Goal: Transaction & Acquisition: Book appointment/travel/reservation

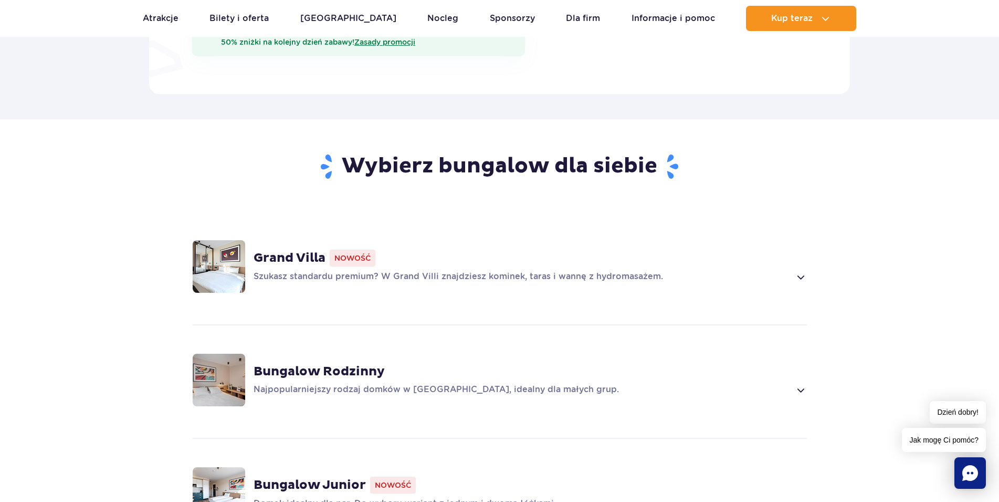
scroll to position [804, 0]
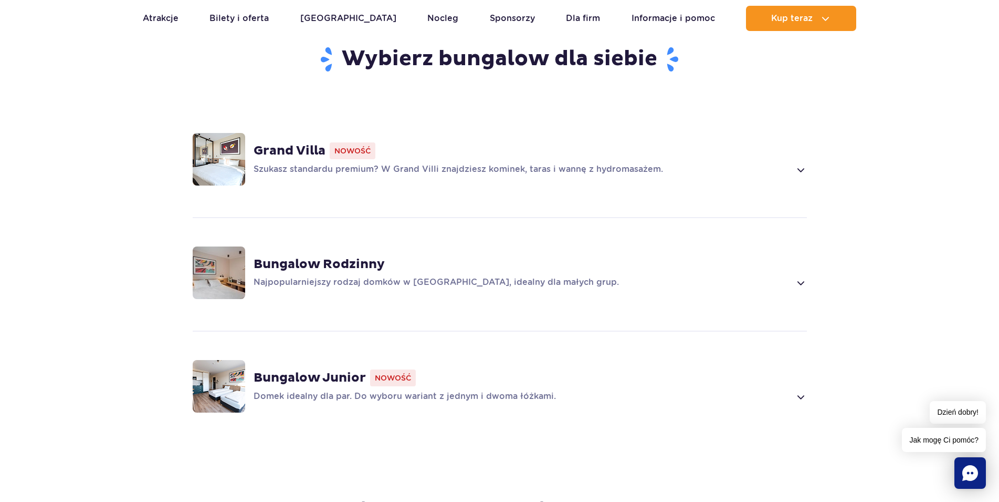
click at [680, 163] on p "Szukasz standardu premium? W Grand Villi znajdziesz kominek, taras i wannę z hy…" at bounding box center [522, 169] width 537 height 13
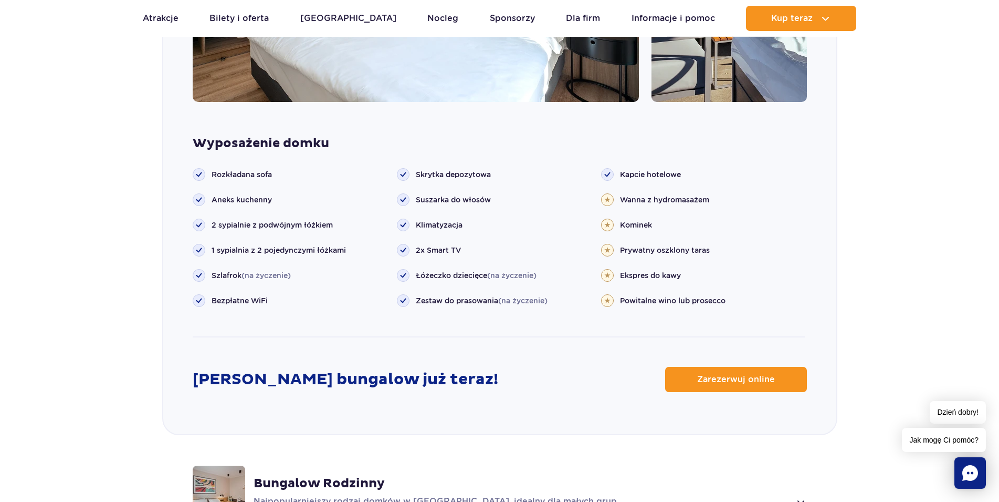
scroll to position [1108, 0]
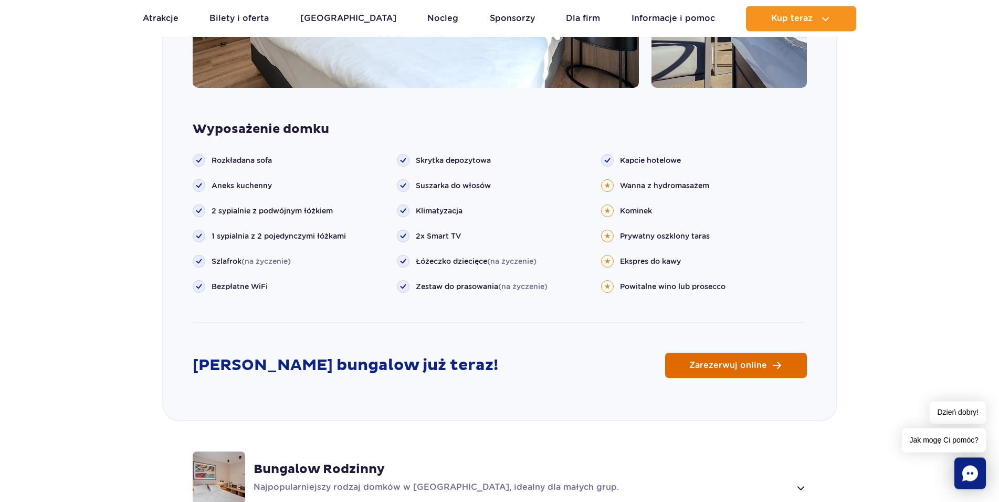
click at [741, 358] on link "Zarezerwuj online" at bounding box center [736, 364] width 142 height 25
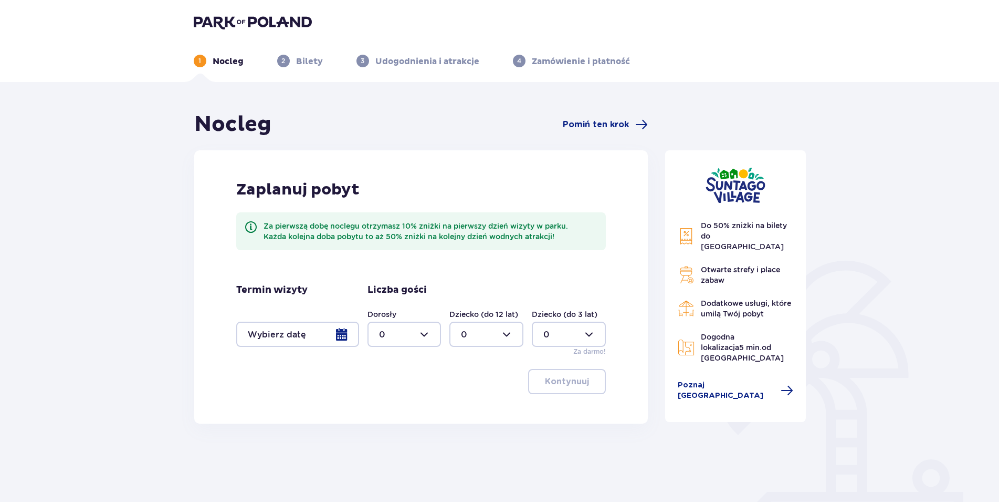
click at [407, 328] on div at bounding box center [405, 333] width 74 height 25
click at [385, 411] on div "2" at bounding box center [404, 410] width 51 height 12
type input "2"
click at [316, 345] on div at bounding box center [297, 333] width 123 height 25
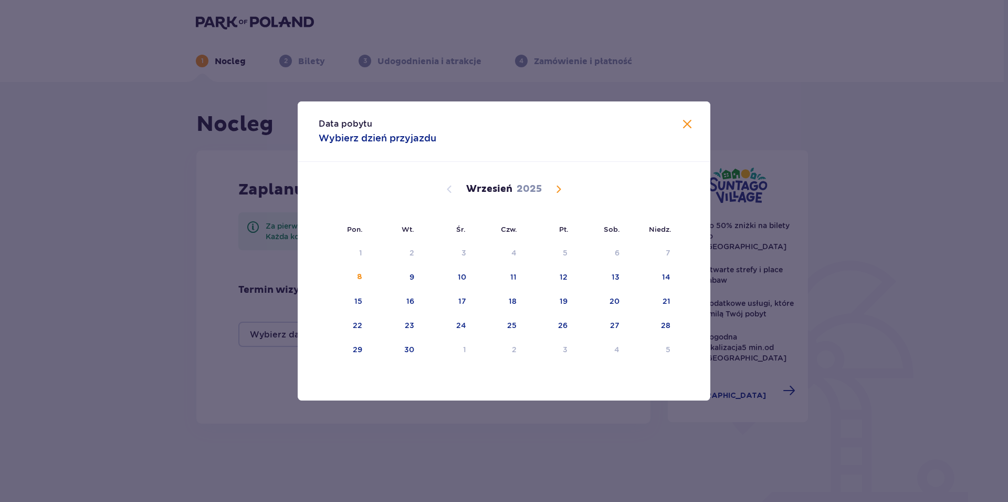
click at [557, 188] on span "Calendar" at bounding box center [559, 189] width 13 height 13
click at [560, 188] on span "Calendar" at bounding box center [559, 189] width 13 height 13
click at [453, 192] on span "Calendar" at bounding box center [449, 189] width 13 height 13
click at [618, 280] on div "8" at bounding box center [616, 277] width 5 height 11
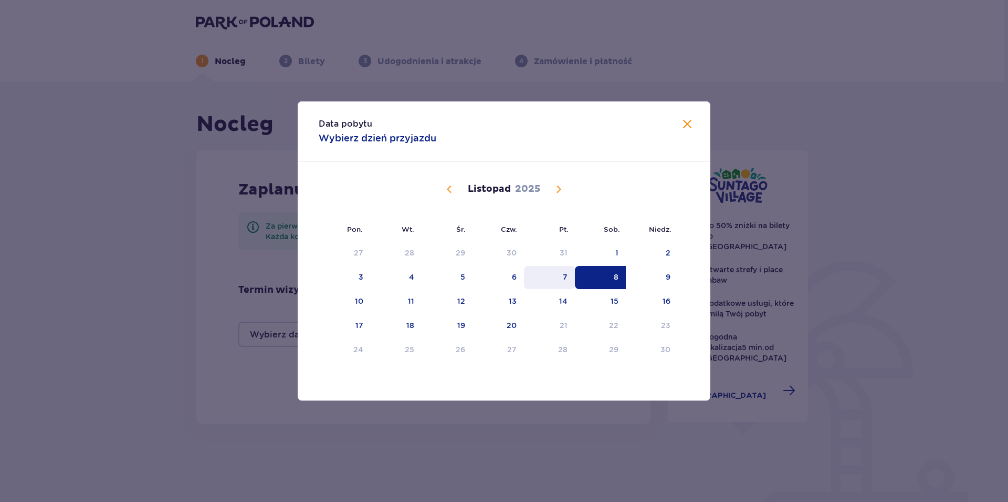
click at [572, 274] on div "7" at bounding box center [549, 277] width 51 height 23
click at [663, 274] on div "9" at bounding box center [652, 277] width 52 height 23
type input "07.11.25 - 09.11.25"
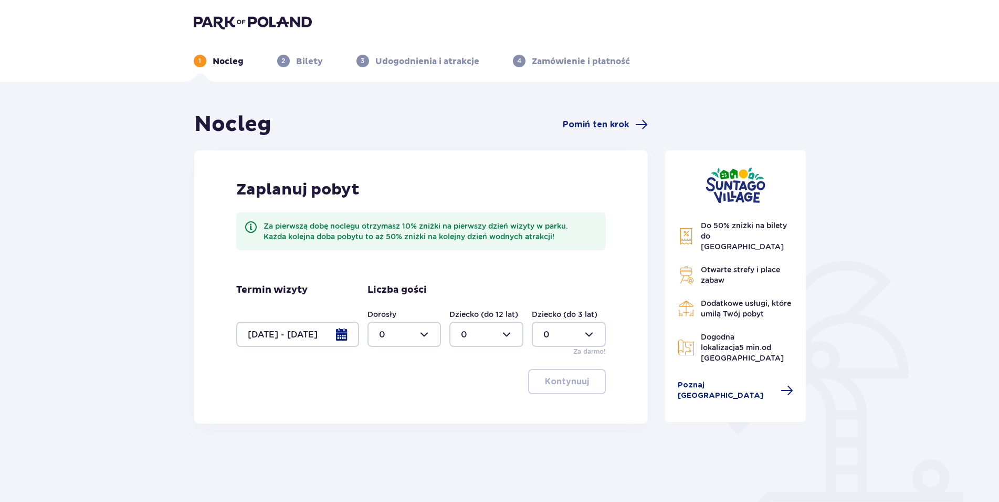
click at [433, 328] on div at bounding box center [405, 333] width 74 height 25
click at [399, 409] on div "2" at bounding box center [404, 410] width 51 height 12
type input "2"
click at [582, 378] on button "Kontynuuj" at bounding box center [567, 381] width 78 height 25
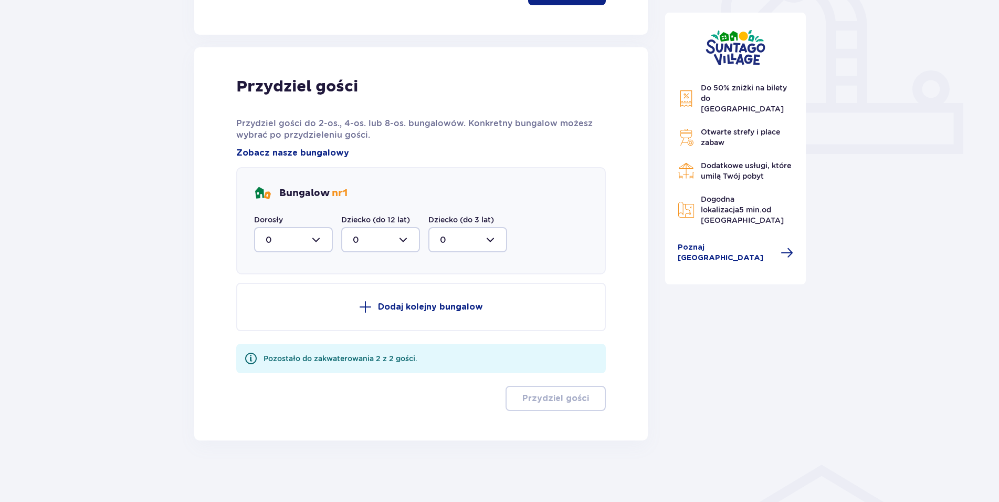
scroll to position [390, 0]
click at [318, 240] on div at bounding box center [293, 237] width 79 height 25
click at [306, 315] on div "2" at bounding box center [294, 314] width 56 height 12
type input "2"
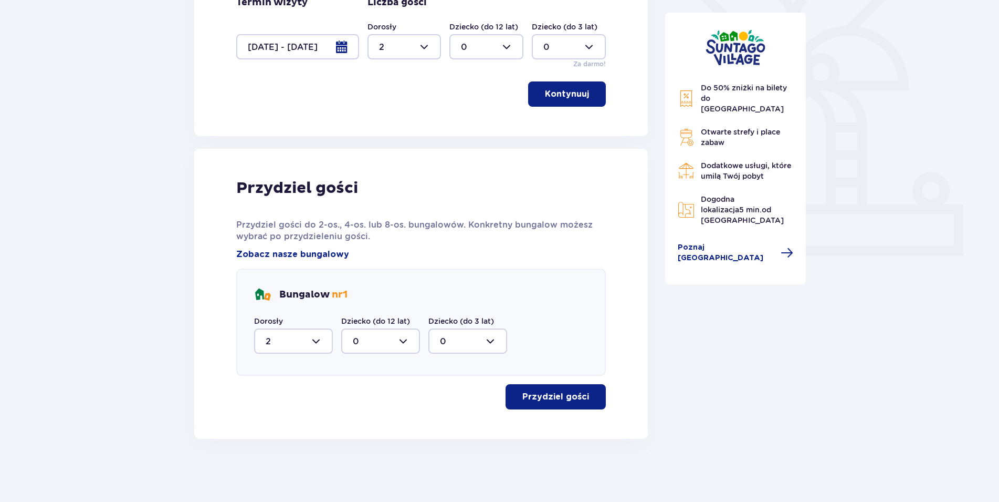
click at [547, 379] on div "Przydziel gości Przydziel gości do 2-os., 4-os. lub 8-os. bungalowów. Konkretny…" at bounding box center [421, 293] width 370 height 231
click at [550, 392] on p "Przydziel gości" at bounding box center [556, 397] width 67 height 12
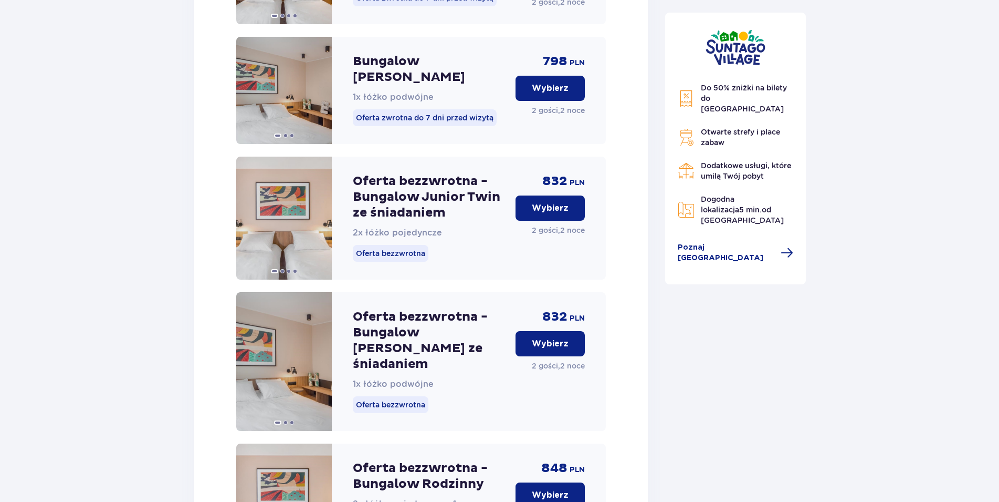
scroll to position [1101, 0]
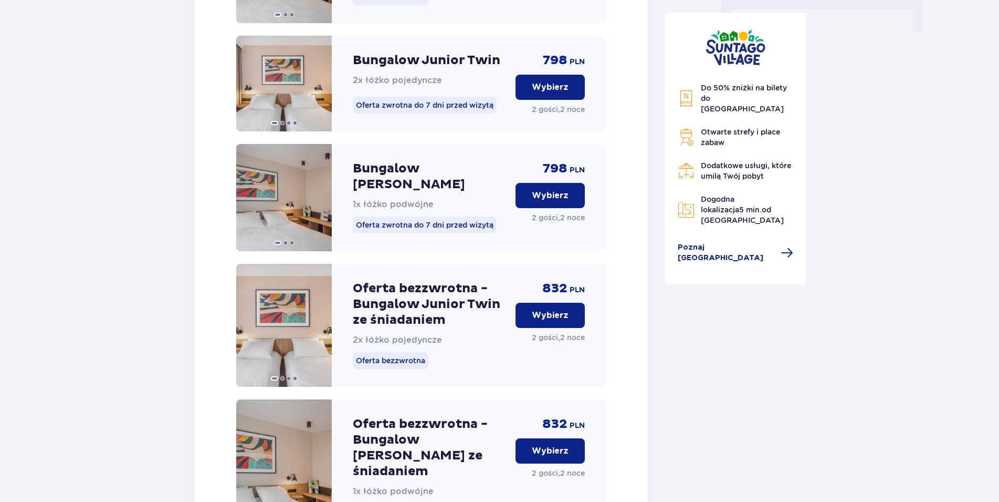
click at [558, 309] on p "Wybierz" at bounding box center [550, 315] width 37 height 12
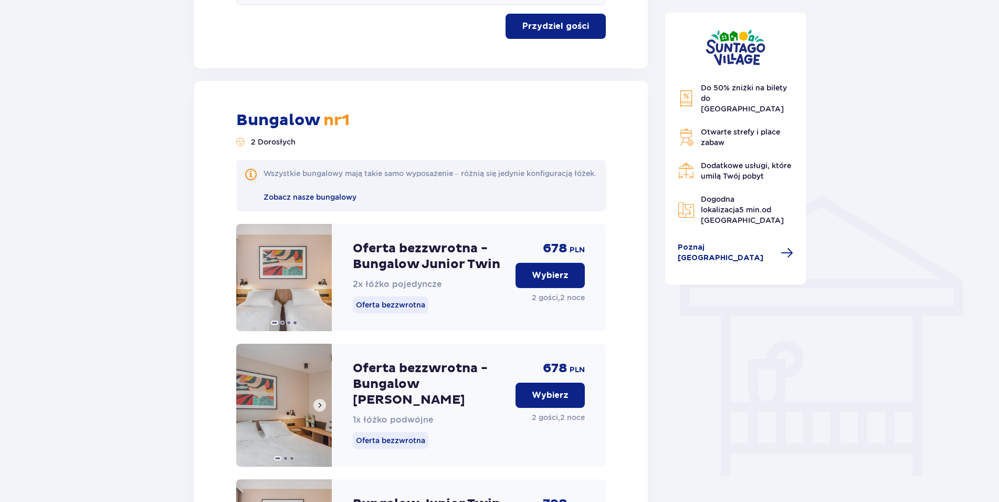
scroll to position [834, 0]
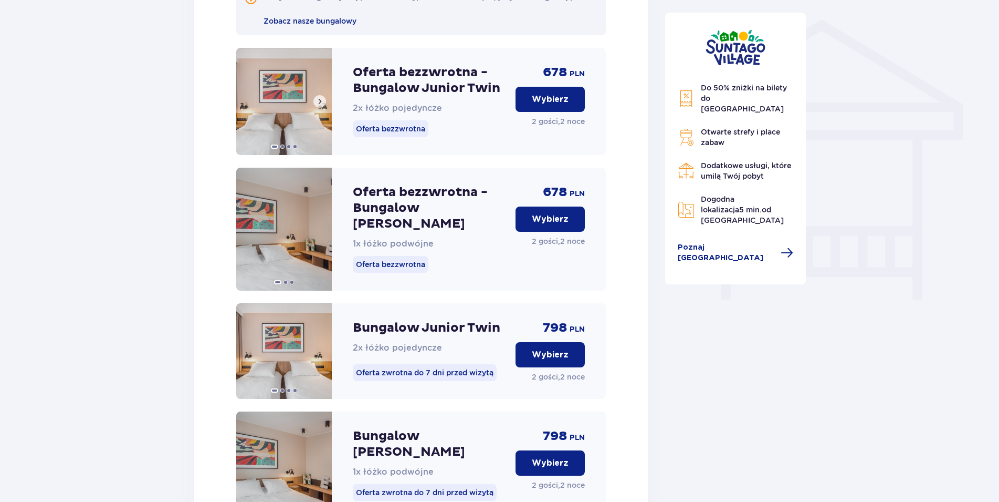
click at [286, 125] on img at bounding box center [284, 101] width 96 height 107
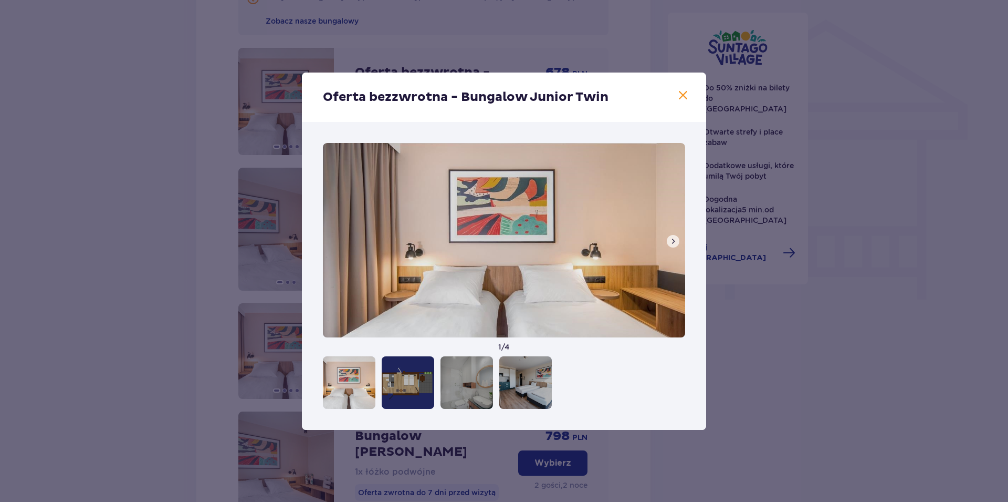
click at [678, 241] on button at bounding box center [673, 241] width 13 height 13
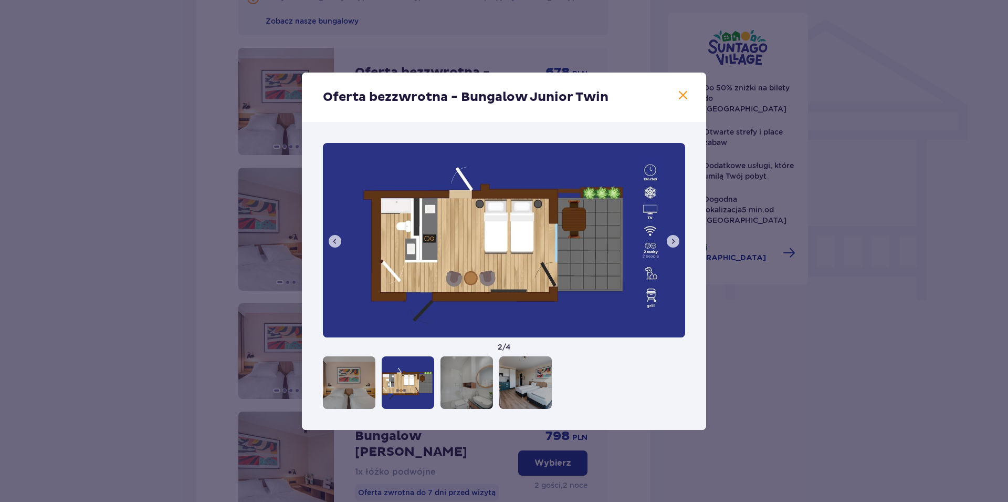
click at [678, 241] on button at bounding box center [673, 241] width 13 height 13
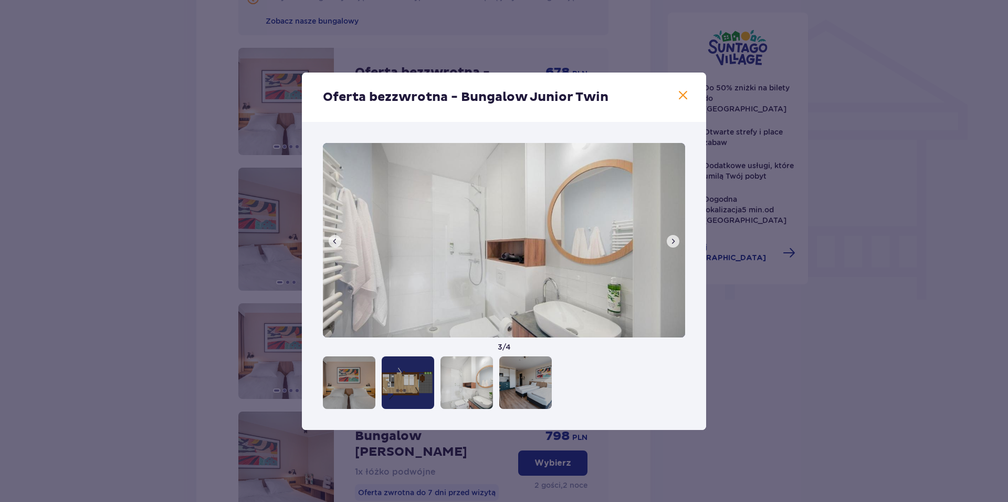
click at [678, 241] on button at bounding box center [673, 241] width 13 height 13
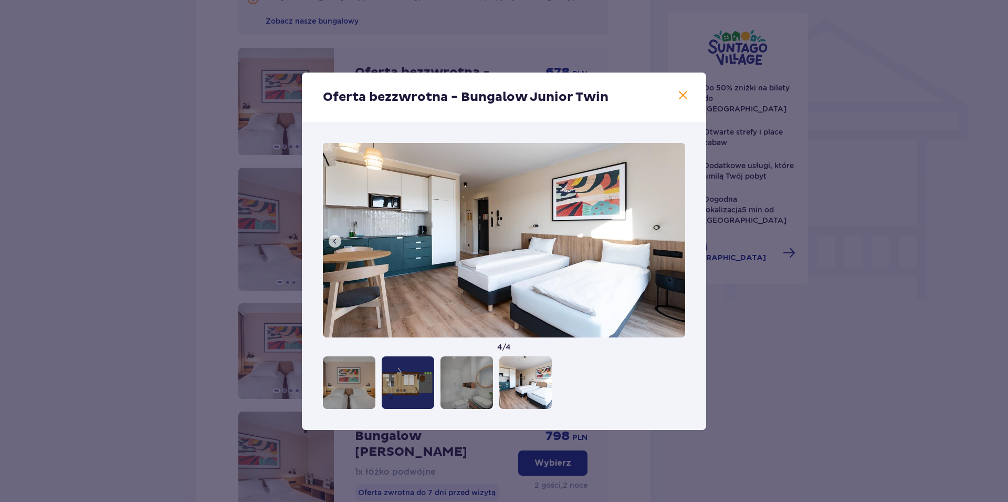
click at [340, 239] on button at bounding box center [335, 241] width 13 height 13
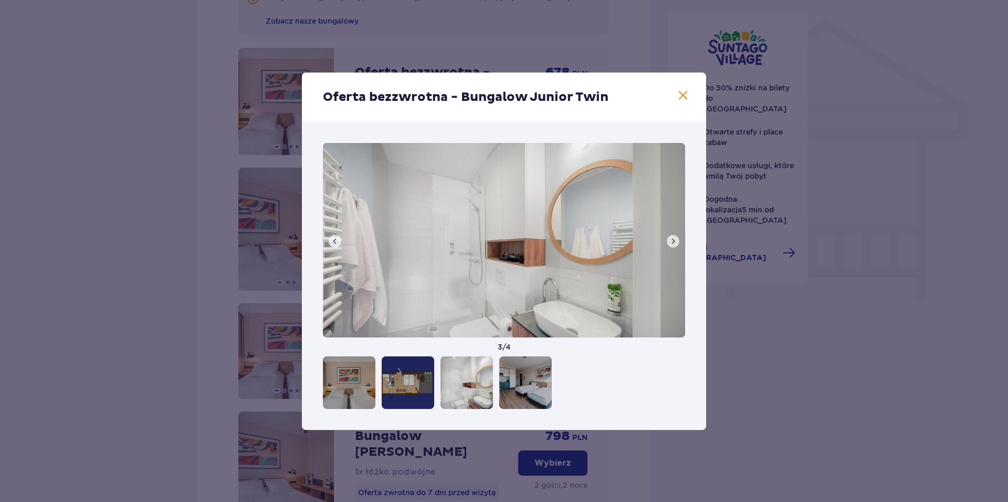
click at [340, 239] on button at bounding box center [335, 241] width 13 height 13
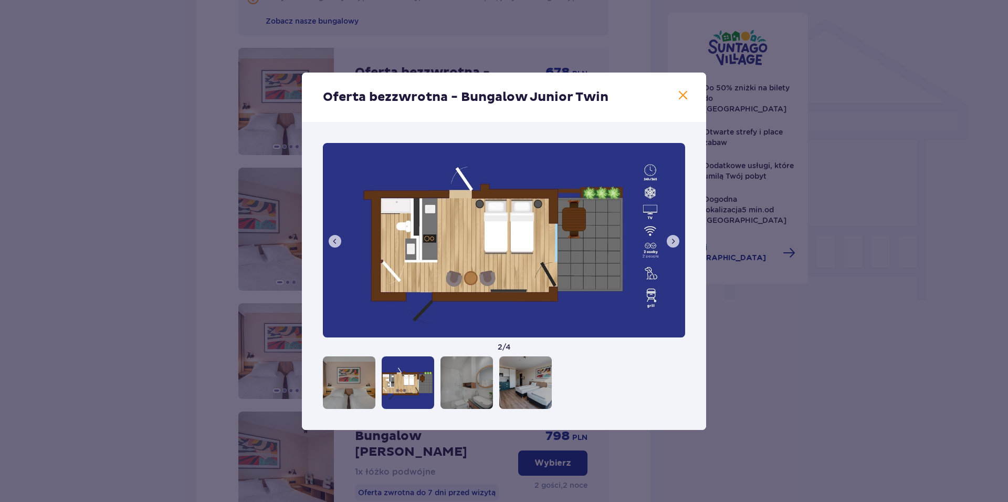
click at [339, 239] on button at bounding box center [335, 241] width 13 height 13
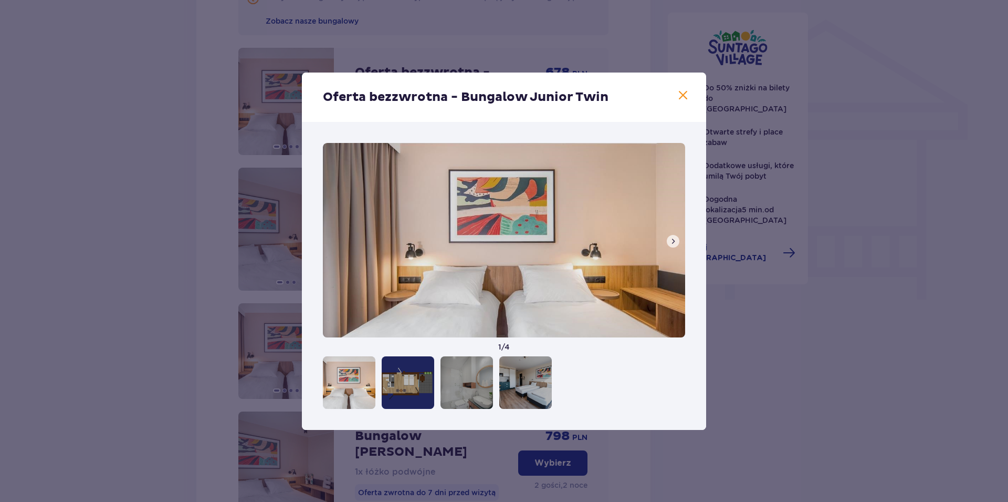
click at [678, 99] on span at bounding box center [683, 95] width 13 height 13
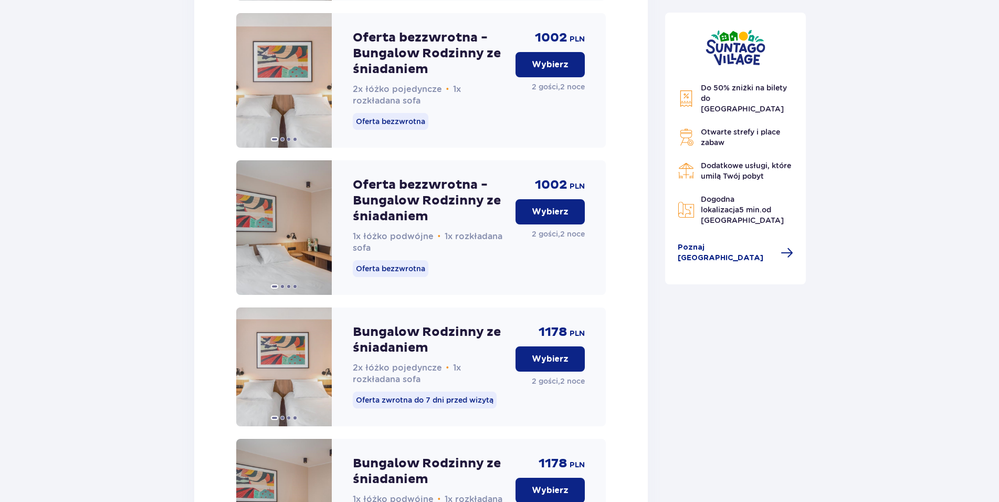
scroll to position [2548, 0]
